Goal: Information Seeking & Learning: Learn about a topic

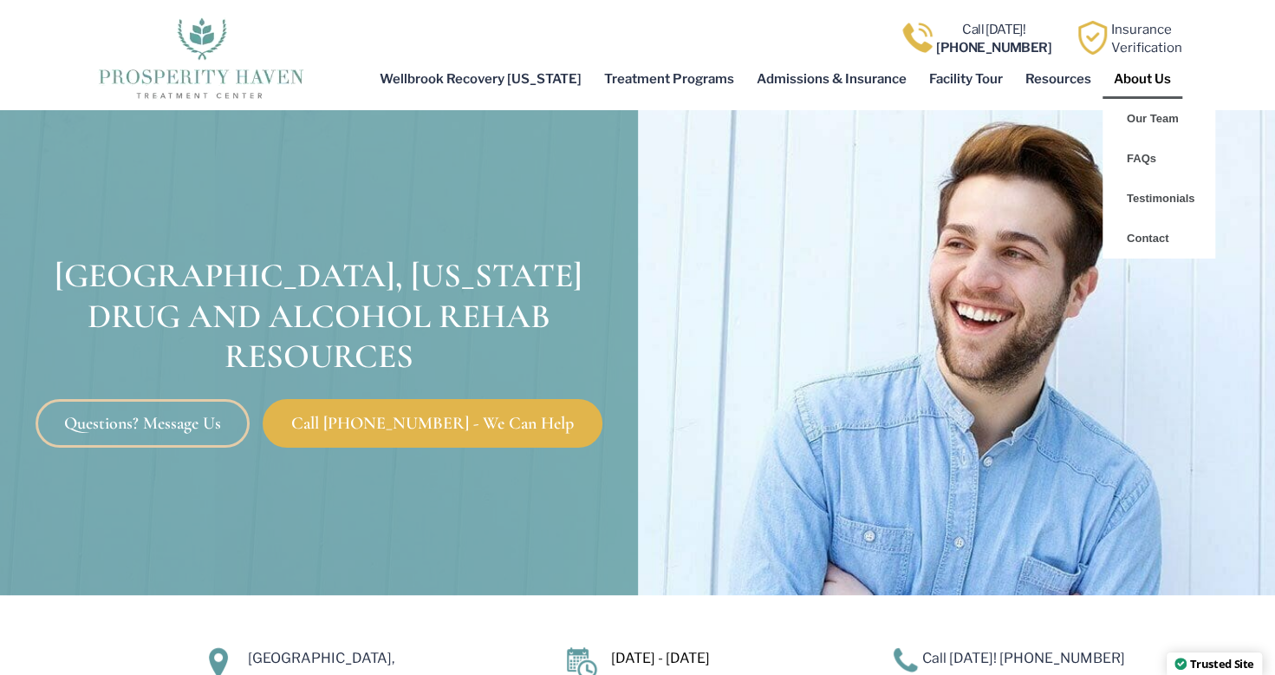
click at [1143, 79] on link "About Us" at bounding box center [1143, 79] width 80 height 40
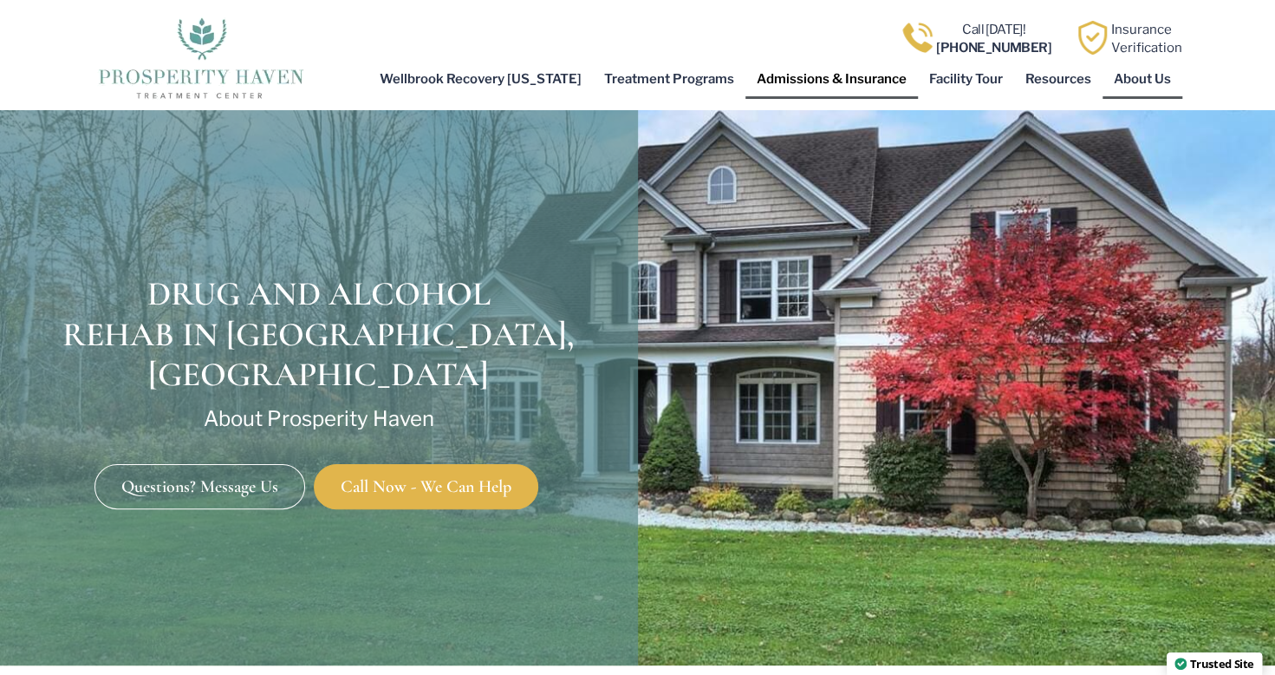
click at [792, 82] on link "Admissions & Insurance" at bounding box center [832, 79] width 173 height 40
